Goal: Information Seeking & Learning: Learn about a topic

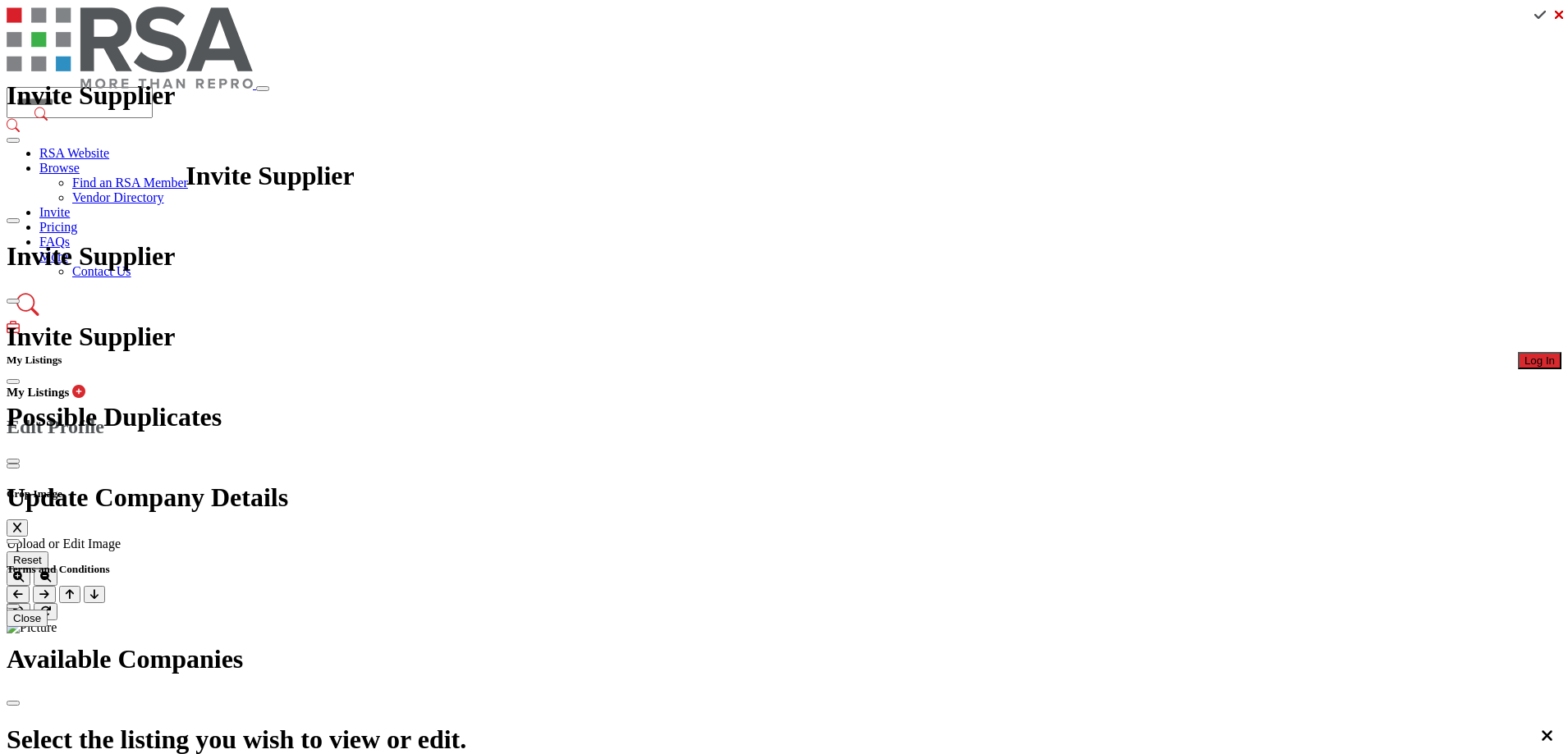
click at [1517, 352] on button "Log In" at bounding box center [1538, 360] width 43 height 17
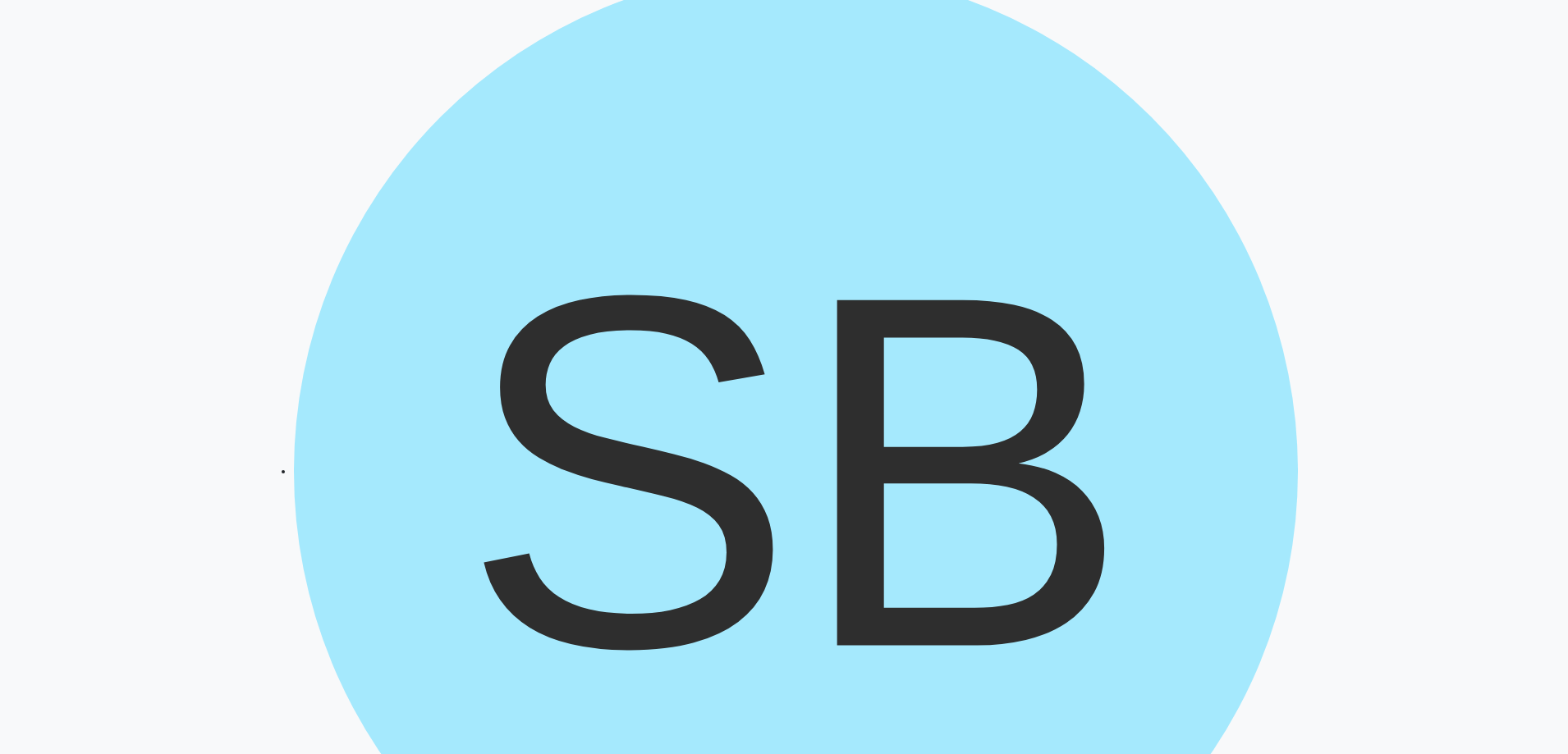
scroll to position [164, 0]
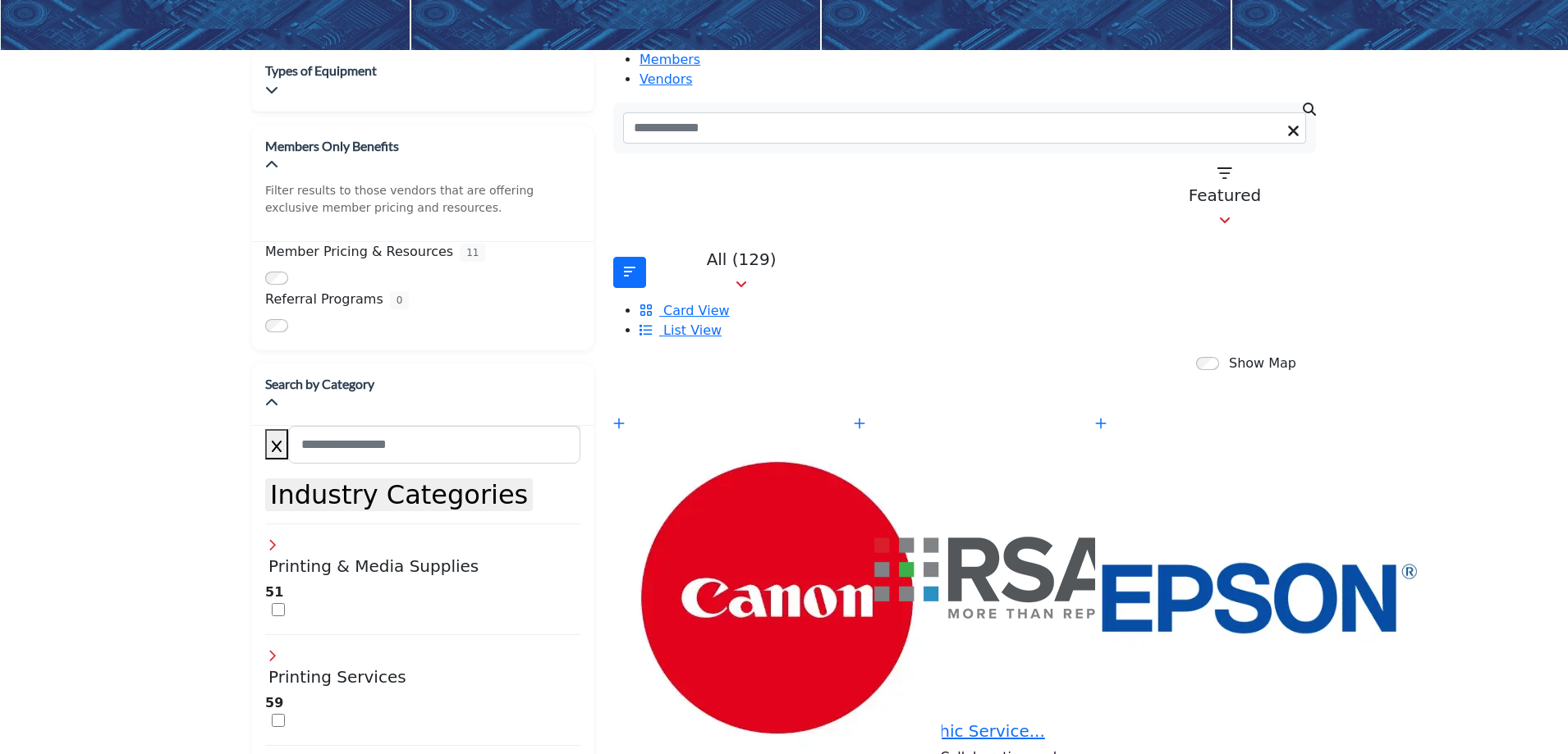
scroll to position [246, 0]
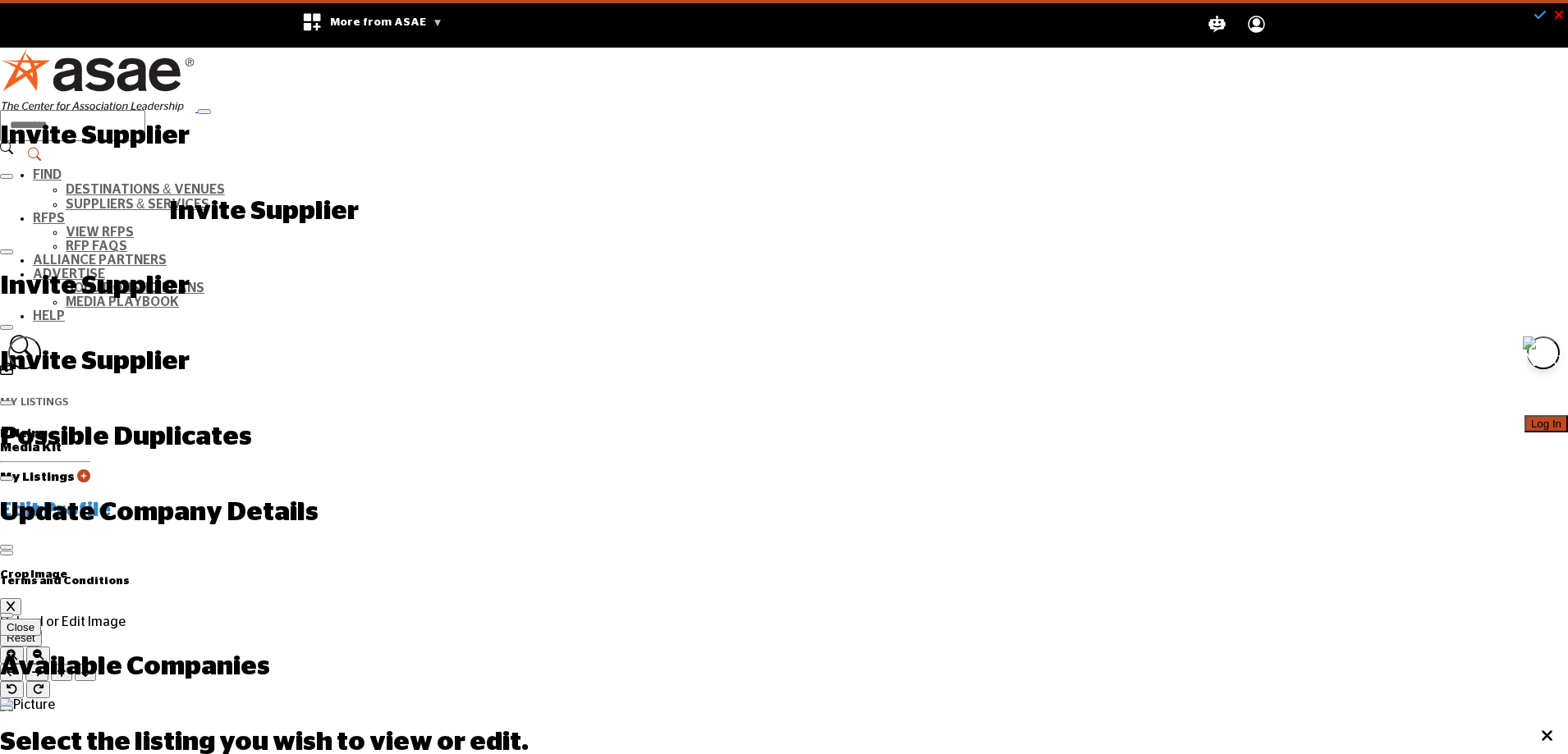
click at [1524, 415] on button "Log In" at bounding box center [1545, 423] width 43 height 17
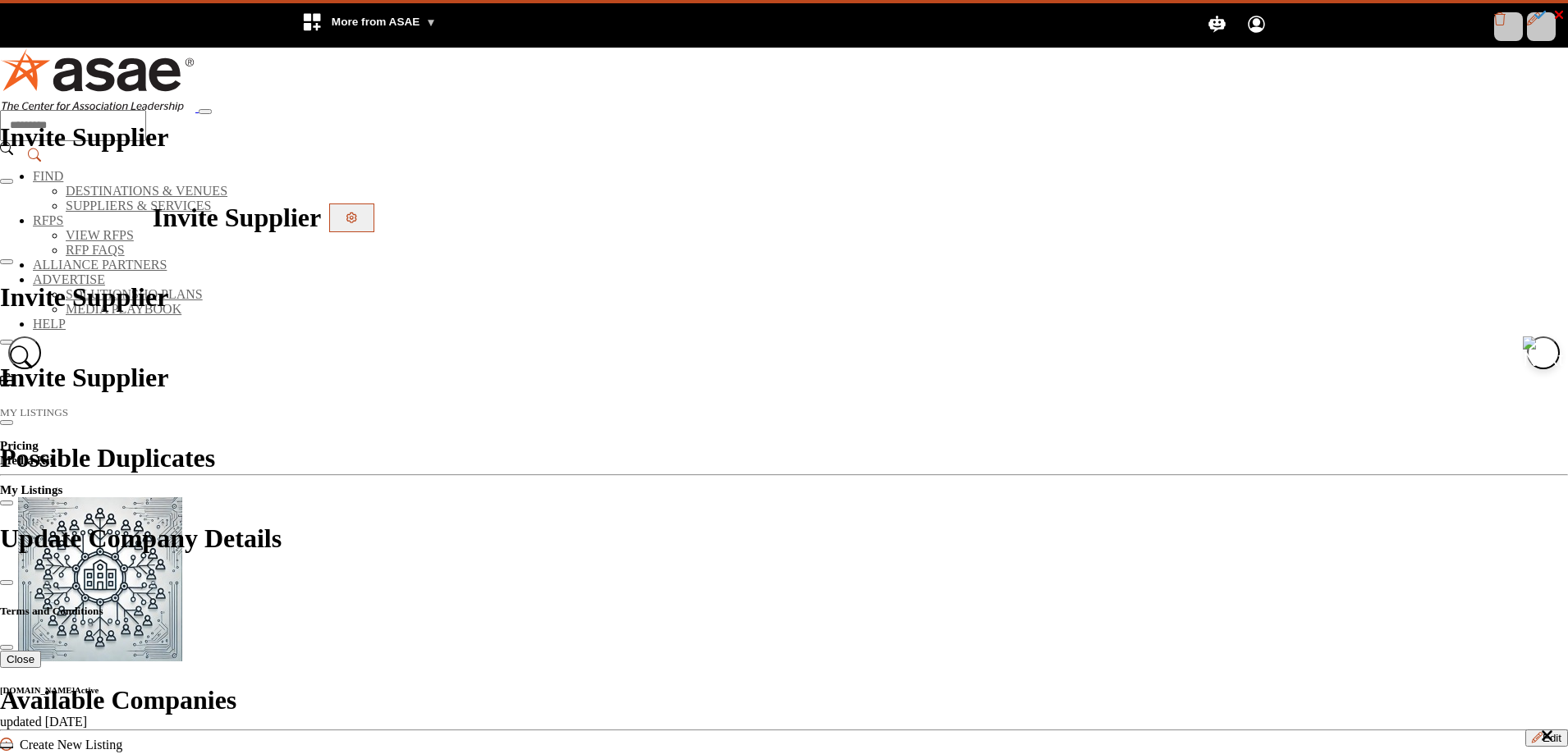
click at [0, 0] on div at bounding box center [0, 0] width 0 height 0
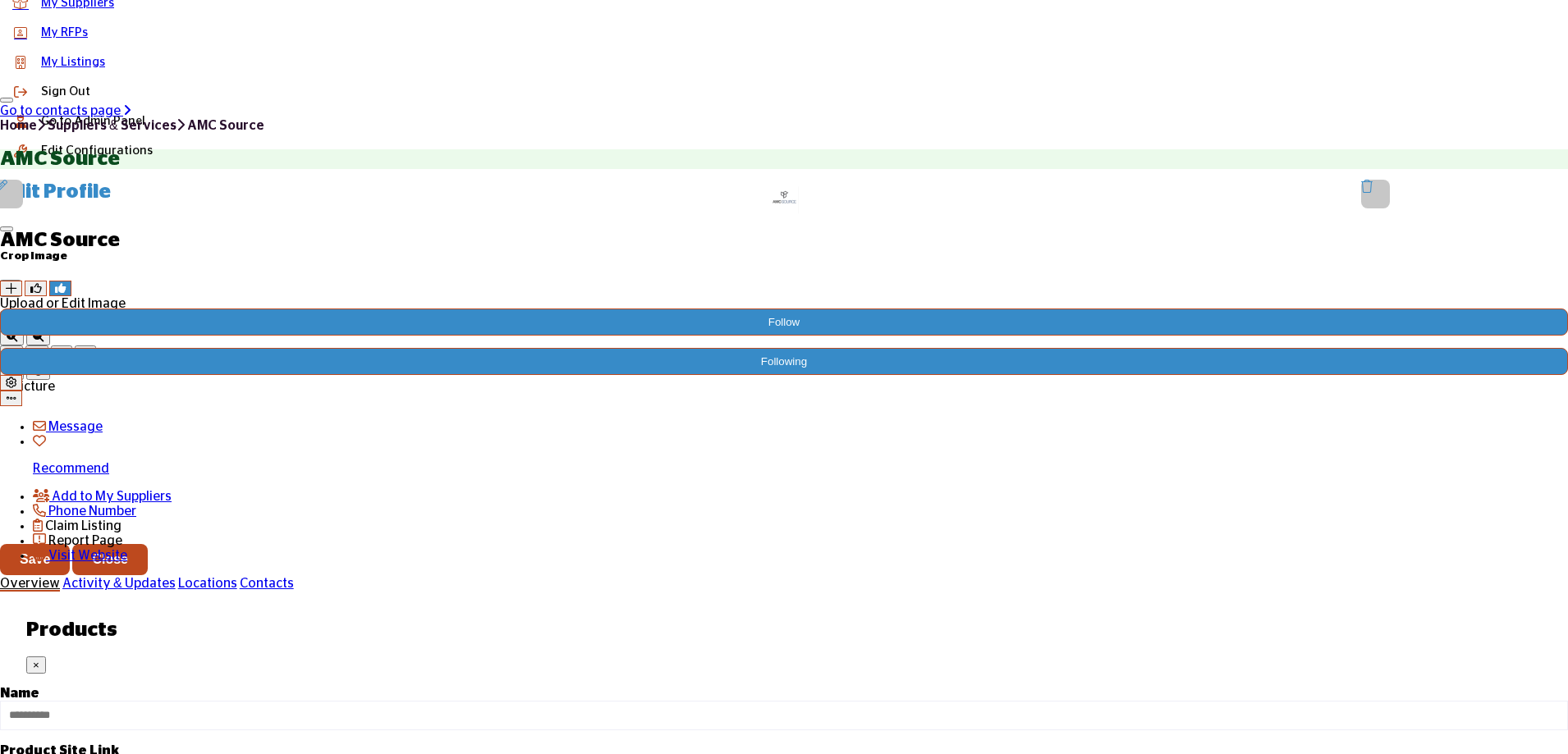
scroll to position [1067, 0]
